Goal: Transaction & Acquisition: Purchase product/service

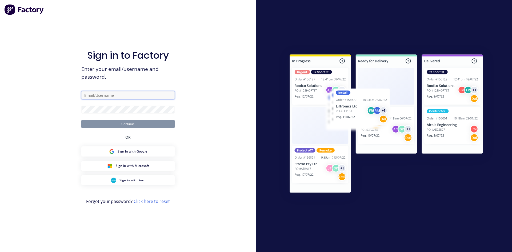
type input "[EMAIL_ADDRESS][PERSON_NAME][DOMAIN_NAME]"
click at [135, 126] on button "Continue" at bounding box center [127, 124] width 93 height 8
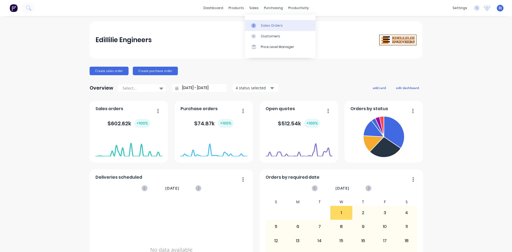
click at [255, 23] on icon at bounding box center [253, 25] width 5 height 5
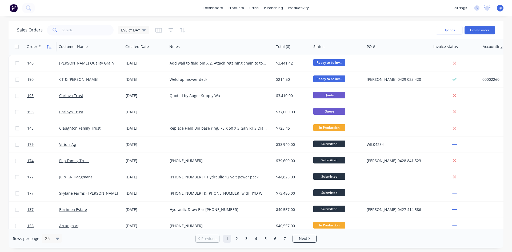
click at [48, 48] on icon "button" at bounding box center [48, 47] width 2 height 4
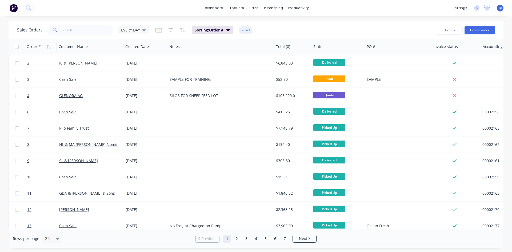
click at [48, 48] on icon "button" at bounding box center [48, 47] width 2 height 4
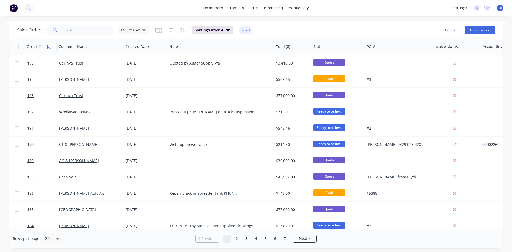
click at [50, 46] on icon "button" at bounding box center [49, 47] width 5 height 4
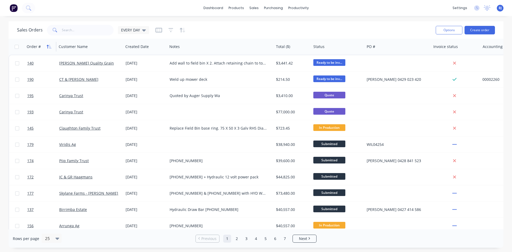
click at [47, 45] on icon "button" at bounding box center [49, 47] width 5 height 4
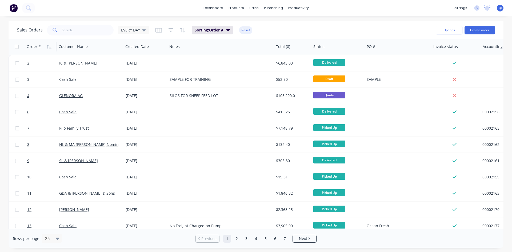
click at [47, 45] on icon "button" at bounding box center [49, 47] width 5 height 4
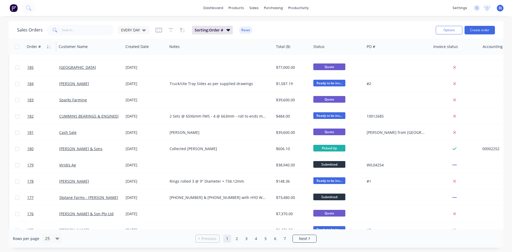
scroll to position [235, 0]
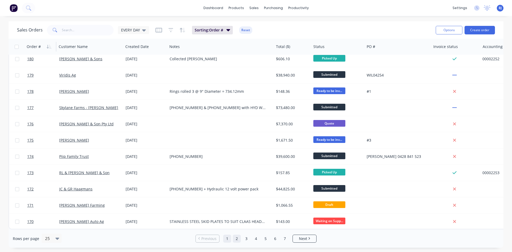
click at [238, 239] on link "2" at bounding box center [237, 239] width 8 height 8
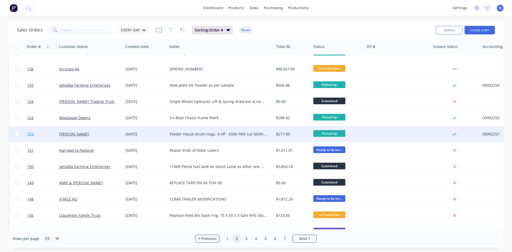
scroll to position [181, 0]
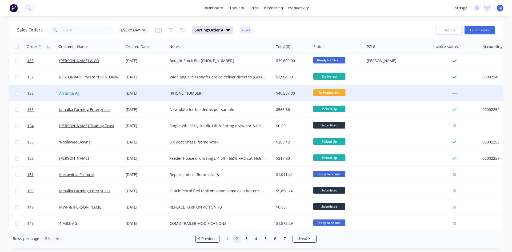
click at [64, 93] on link "Arrunga Ag" at bounding box center [69, 93] width 20 height 5
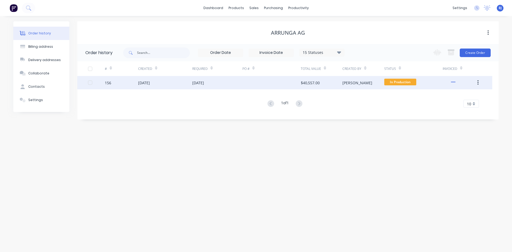
click at [150, 83] on div "[DATE]" at bounding box center [144, 83] width 12 height 6
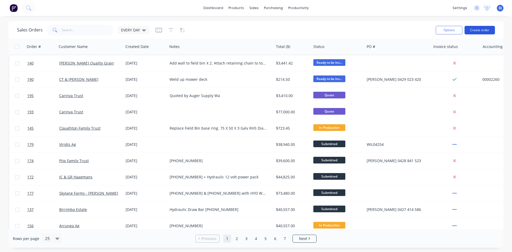
click at [473, 30] on button "Create order" at bounding box center [480, 30] width 30 height 9
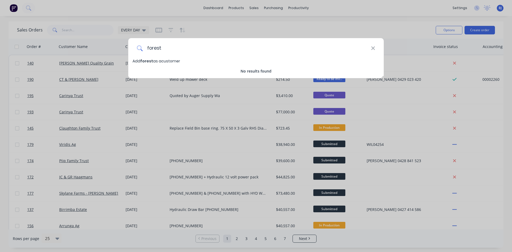
click at [175, 54] on input "forest" at bounding box center [257, 48] width 228 height 20
type input "forest"
click at [373, 49] on icon at bounding box center [372, 47] width 3 height 3
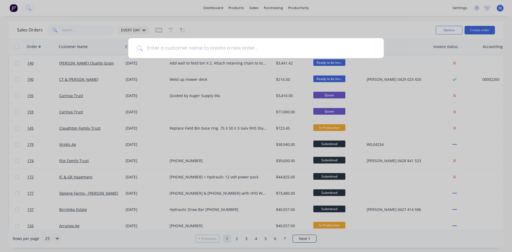
click at [445, 105] on div at bounding box center [256, 126] width 512 height 252
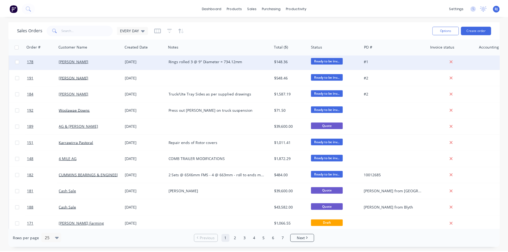
scroll to position [235, 0]
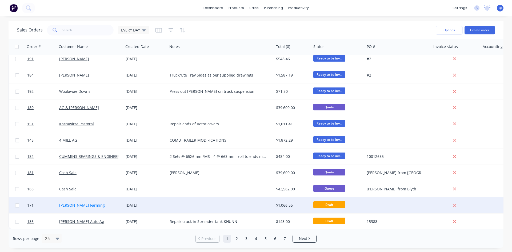
click at [78, 203] on link "[PERSON_NAME] Farming" at bounding box center [82, 205] width 46 height 5
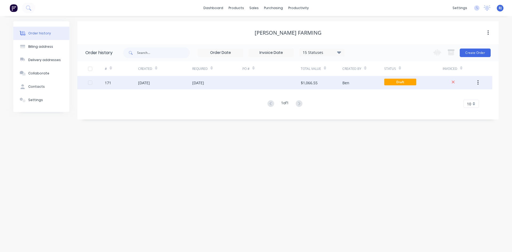
click at [176, 84] on div "[DATE]" at bounding box center [165, 82] width 54 height 13
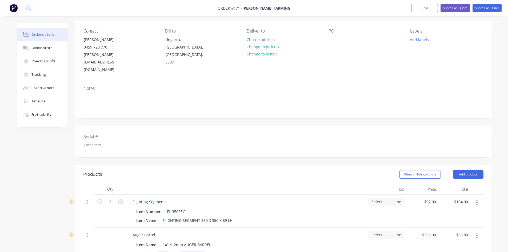
scroll to position [27, 0]
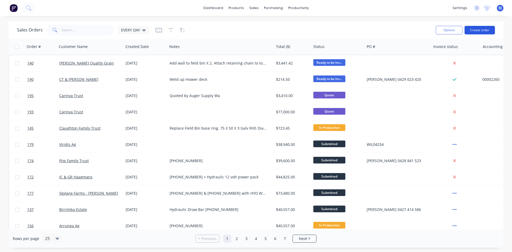
click at [475, 30] on button "Create order" at bounding box center [480, 30] width 30 height 9
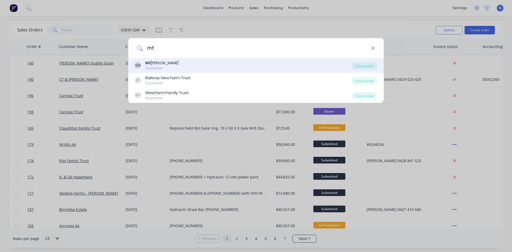
type input "mt"
click at [157, 66] on div "Customer" at bounding box center [161, 68] width 33 height 5
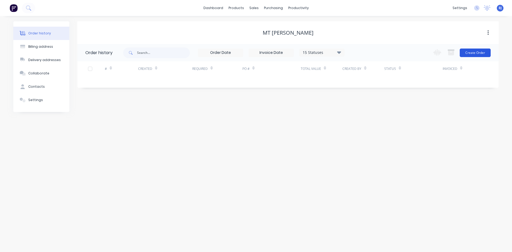
click at [469, 52] on button "Create Order" at bounding box center [475, 53] width 31 height 9
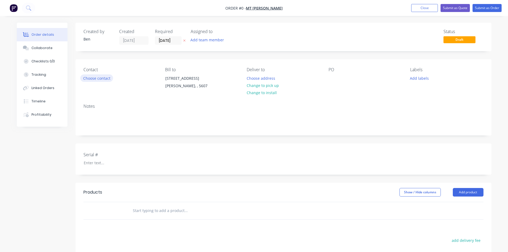
click at [87, 77] on button "Choose contact" at bounding box center [96, 77] width 33 height 7
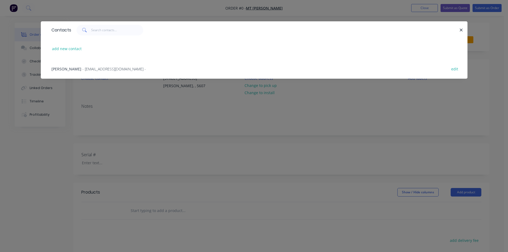
click at [82, 71] on span "- [EMAIL_ADDRESS][DOMAIN_NAME] -" at bounding box center [113, 68] width 63 height 5
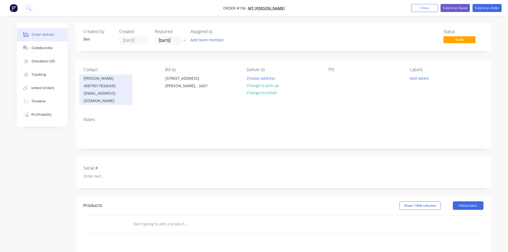
click at [117, 86] on div "408790178326435" at bounding box center [106, 85] width 44 height 7
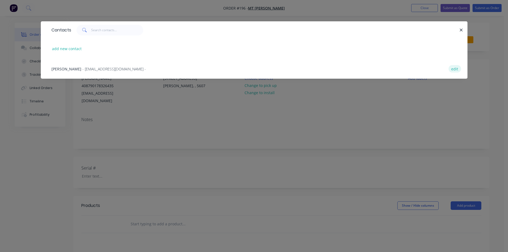
click at [455, 70] on button "edit" at bounding box center [455, 68] width 13 height 7
select select "AU"
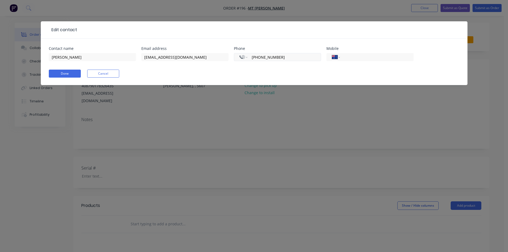
click at [294, 57] on input "[PHONE_NUMBER]" at bounding box center [283, 57] width 64 height 6
type input "[PHONE_NUMBER]"
select select "AU"
type input "0"
click at [352, 57] on input "tel" at bounding box center [376, 57] width 64 height 6
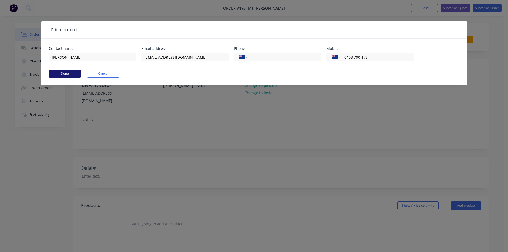
type input "0408 790 178"
click at [60, 74] on button "Done" at bounding box center [65, 74] width 32 height 8
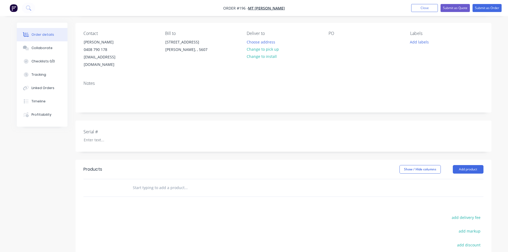
scroll to position [27, 0]
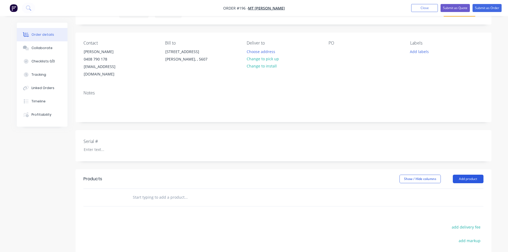
click at [472, 175] on button "Add product" at bounding box center [468, 179] width 31 height 9
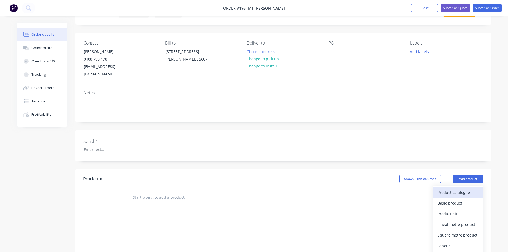
click at [453, 189] on div "Product catalogue" at bounding box center [458, 193] width 41 height 8
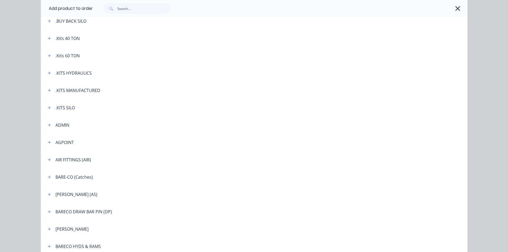
scroll to position [133, 0]
click at [48, 55] on icon "button" at bounding box center [49, 55] width 3 height 3
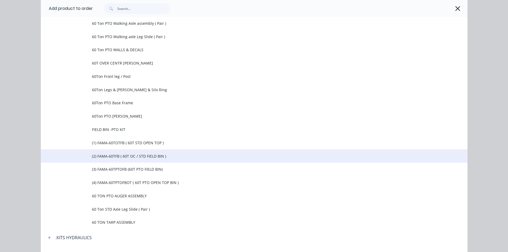
scroll to position [347, 0]
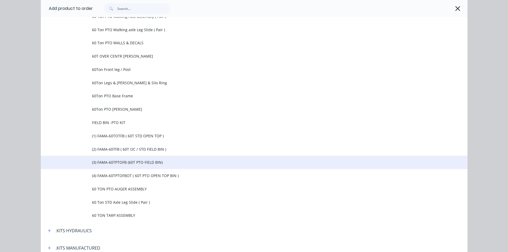
click at [149, 162] on span "(3) FAMA-60TPTOFB (60T PTO FIELD BIN)" at bounding box center [242, 162] width 300 height 6
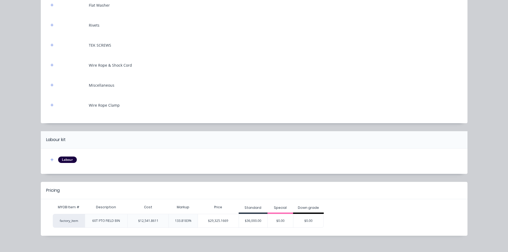
scroll to position [3134, 0]
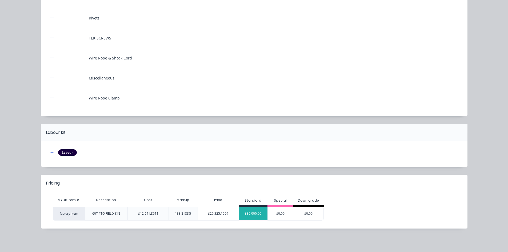
click at [246, 213] on div "$36,000.00" at bounding box center [253, 213] width 29 height 13
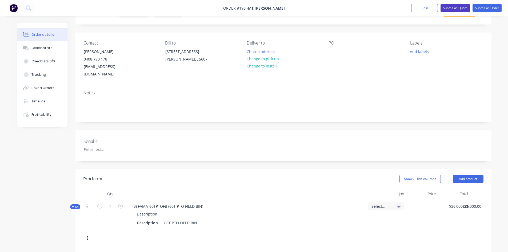
click at [455, 9] on button "Submit as Quote" at bounding box center [455, 8] width 29 height 8
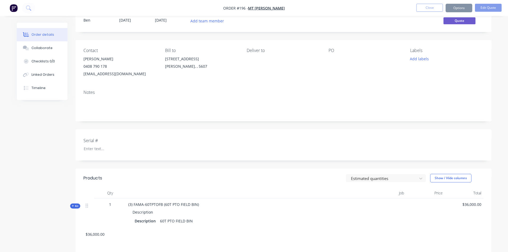
scroll to position [0, 0]
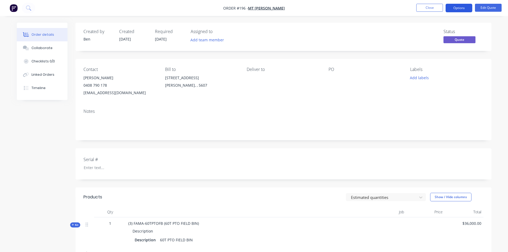
click at [463, 11] on button "Options" at bounding box center [459, 8] width 27 height 9
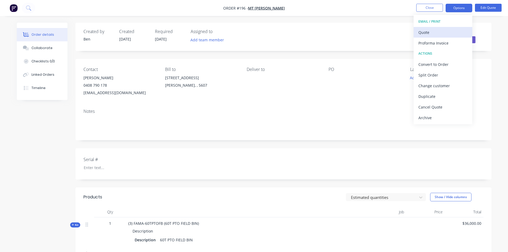
click at [428, 33] on div "Quote" at bounding box center [442, 33] width 49 height 8
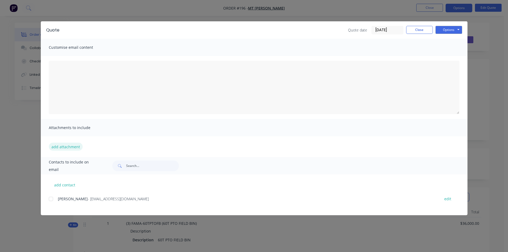
click at [67, 146] on button "add attachment" at bounding box center [66, 147] width 34 height 8
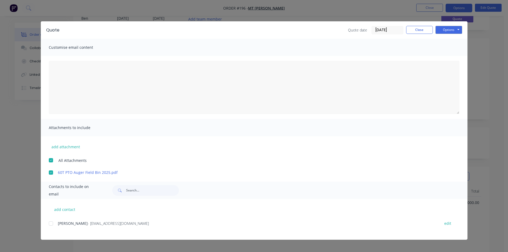
scroll to position [53, 0]
click at [51, 224] on div at bounding box center [51, 223] width 11 height 11
click at [443, 27] on button "Options" at bounding box center [448, 30] width 27 height 8
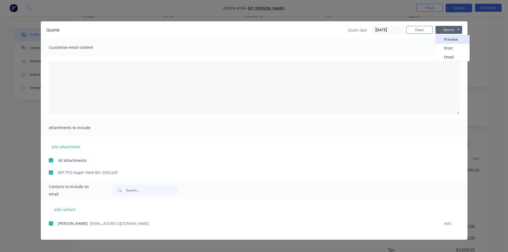
click at [445, 39] on button "Preview" at bounding box center [452, 39] width 34 height 9
click at [50, 223] on div at bounding box center [51, 223] width 11 height 11
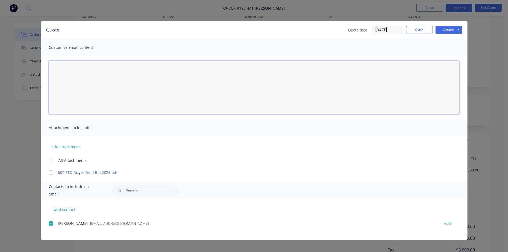
drag, startPoint x: 54, startPoint y: 65, endPoint x: 57, endPoint y: 67, distance: 3.2
click at [54, 65] on textarea at bounding box center [254, 87] width 411 height 53
click at [52, 172] on div at bounding box center [51, 172] width 11 height 11
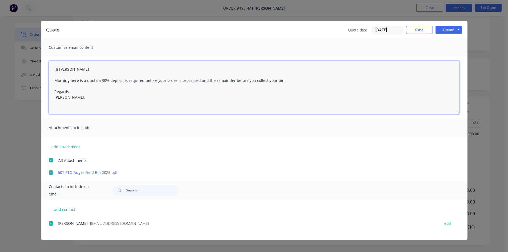
scroll to position [91, 0]
type textarea "Hi [PERSON_NAME] Morning here is a quote a 30% deposit is required before your …"
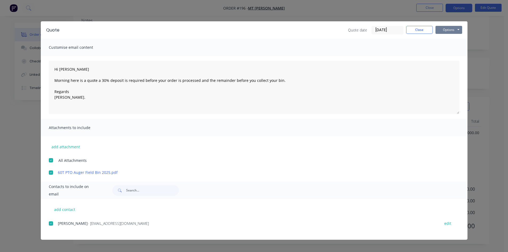
click at [449, 30] on button "Options" at bounding box center [448, 30] width 27 height 8
click at [448, 56] on button "Email" at bounding box center [452, 57] width 34 height 9
